Goal: Information Seeking & Learning: Learn about a topic

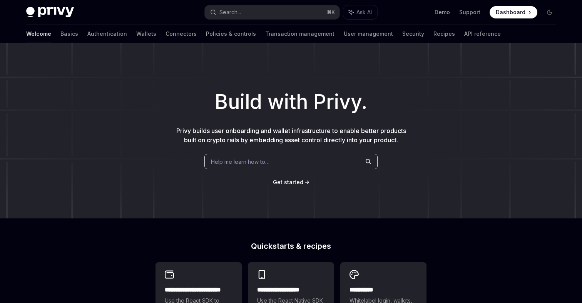
click at [249, 159] on span "Help me learn how to…" at bounding box center [240, 162] width 58 height 8
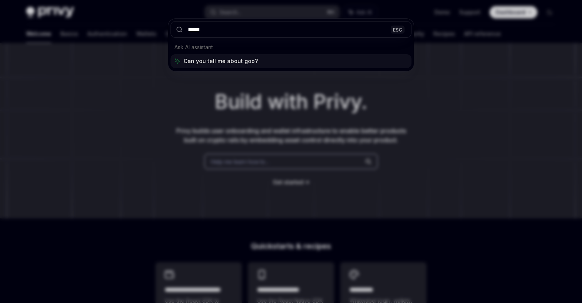
type input "******"
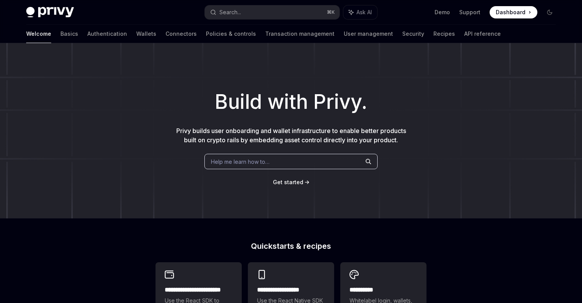
type textarea "*"
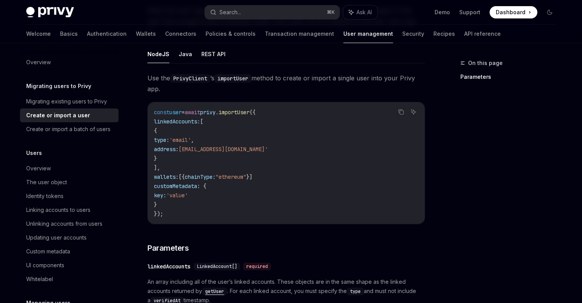
scroll to position [325, 0]
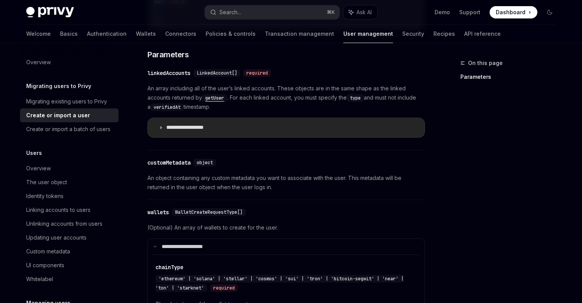
click at [161, 125] on icon at bounding box center [160, 127] width 5 height 5
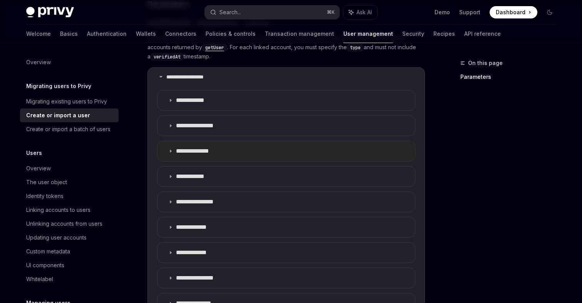
scroll to position [392, 0]
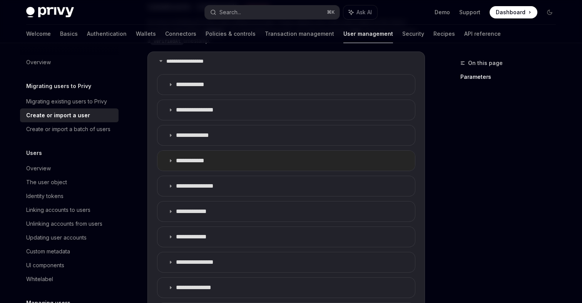
click at [169, 158] on icon at bounding box center [170, 160] width 5 height 5
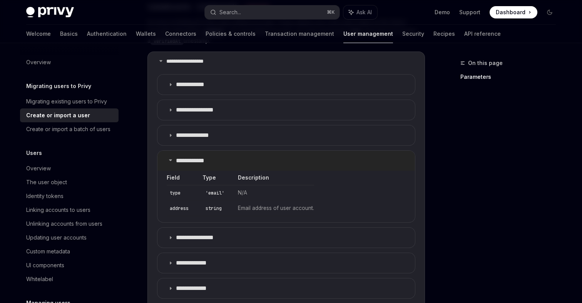
click at [170, 158] on icon at bounding box center [170, 160] width 5 height 5
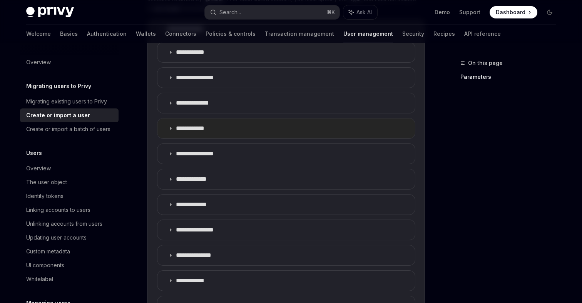
scroll to position [422, 0]
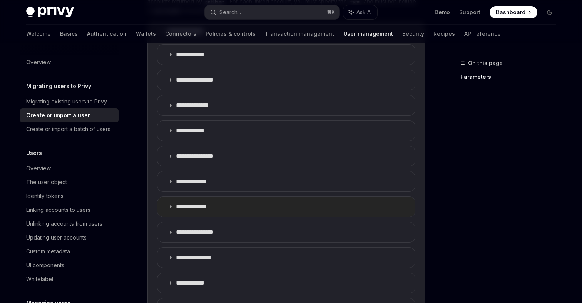
click at [172, 205] on icon at bounding box center [170, 207] width 5 height 5
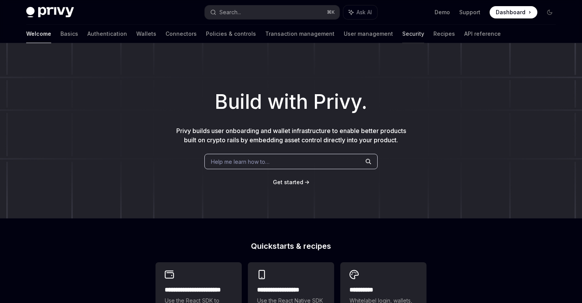
click at [402, 31] on link "Security" at bounding box center [413, 34] width 22 height 18
type textarea "*"
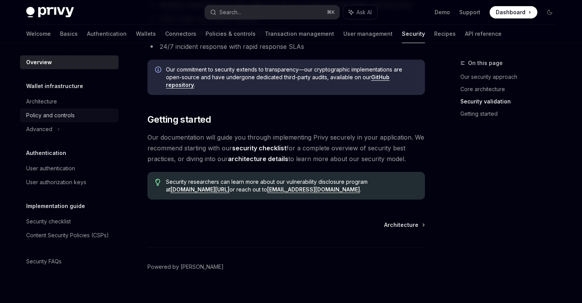
scroll to position [559, 0]
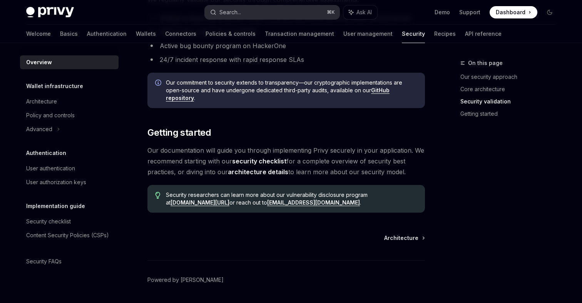
click at [235, 8] on div "Search..." at bounding box center [230, 12] width 22 height 9
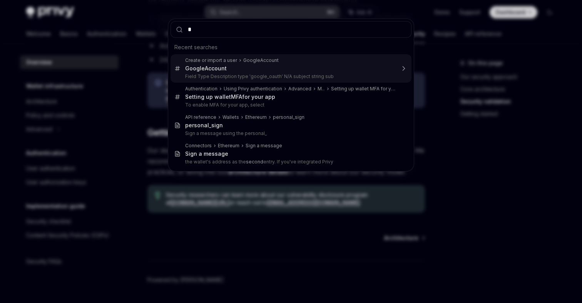
type input "**"
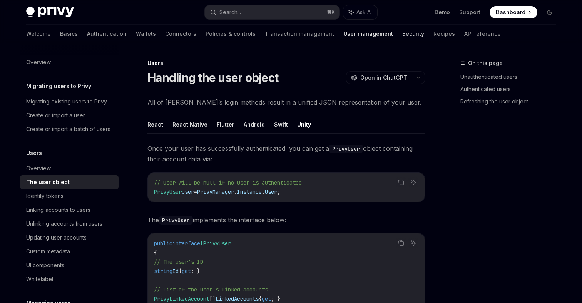
click at [402, 36] on link "Security" at bounding box center [413, 34] width 22 height 18
type textarea "*"
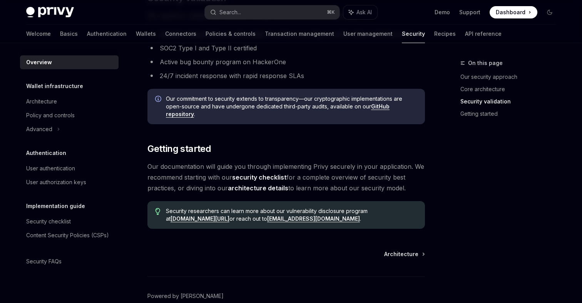
scroll to position [545, 0]
